Goal: Task Accomplishment & Management: Manage account settings

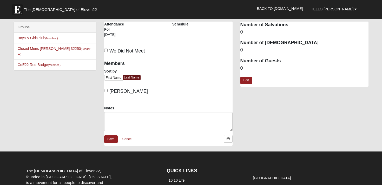
click at [347, 9] on span "Hello Ryan" at bounding box center [332, 9] width 43 height 4
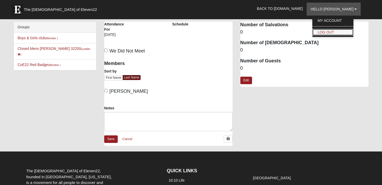
click at [339, 31] on link "Log Out" at bounding box center [332, 32] width 41 height 7
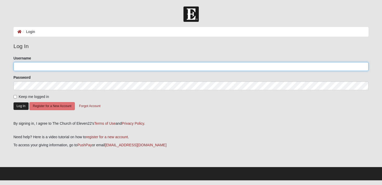
type input "g.knapp"
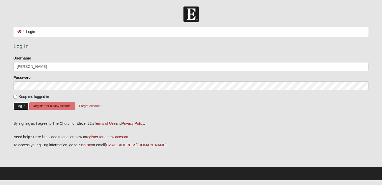
click at [23, 105] on button "Log In" at bounding box center [21, 106] width 15 height 8
